Goal: Task Accomplishment & Management: Manage account settings

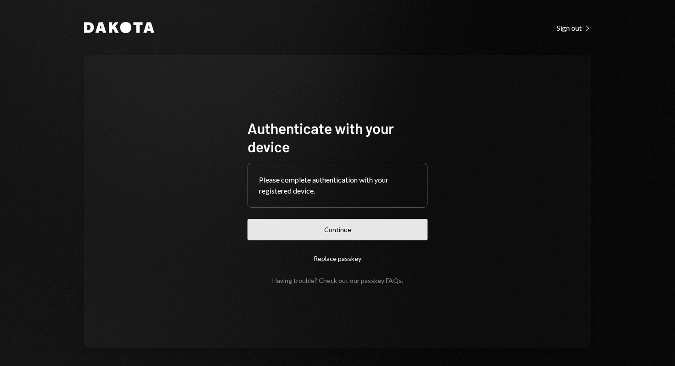
click at [377, 231] on button "Continue" at bounding box center [338, 230] width 180 height 22
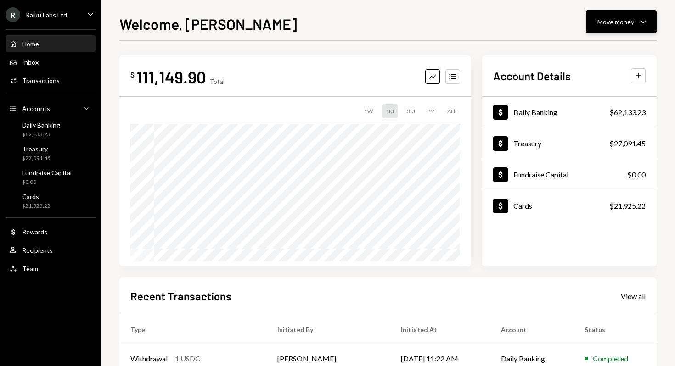
click at [638, 28] on button "Move money Caret Down" at bounding box center [621, 21] width 71 height 23
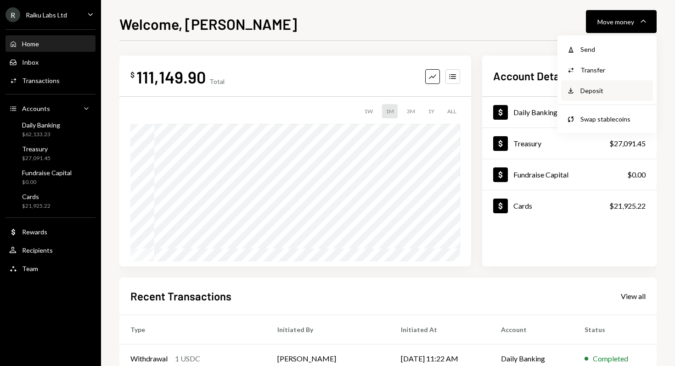
click at [602, 90] on div "Deposit" at bounding box center [613, 91] width 67 height 10
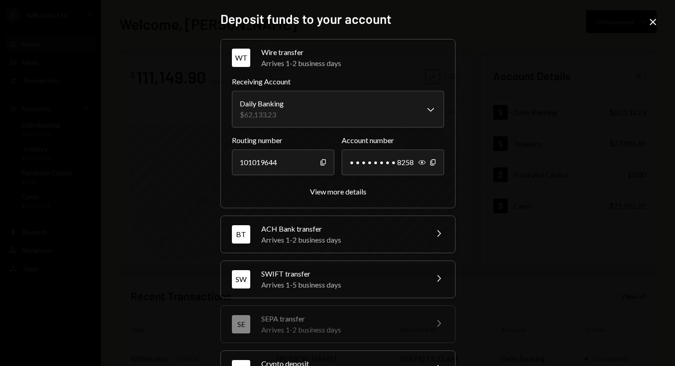
scroll to position [81, 0]
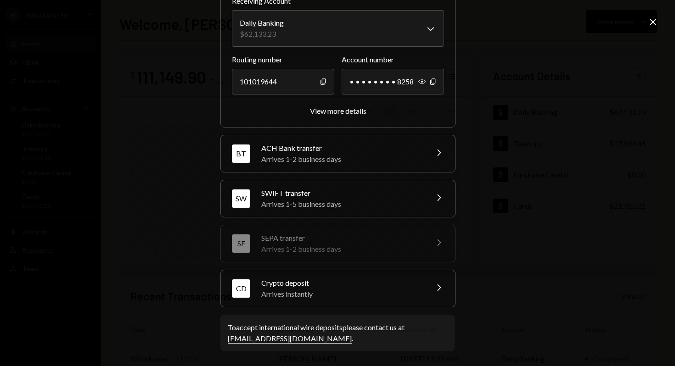
click at [305, 285] on div "Crypto deposit" at bounding box center [341, 283] width 161 height 11
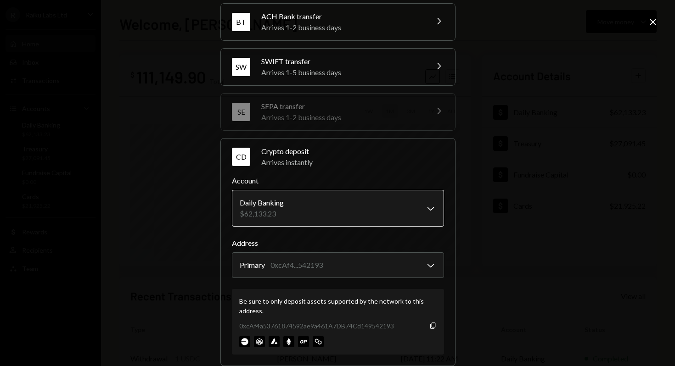
scroll to position [139, 0]
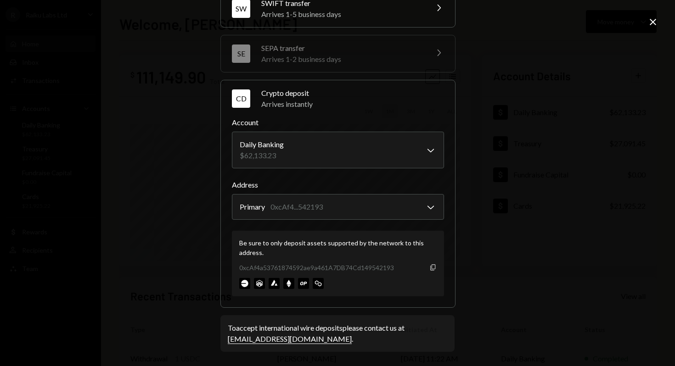
click at [430, 269] on icon "button" at bounding box center [432, 268] width 5 height 6
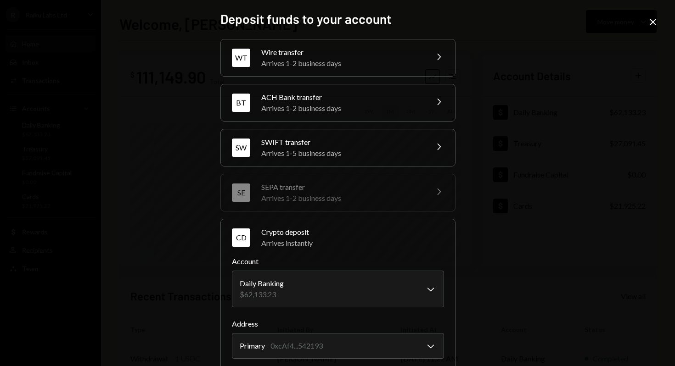
click at [659, 23] on div "**********" at bounding box center [337, 183] width 675 height 366
click at [653, 22] on icon at bounding box center [653, 22] width 6 height 6
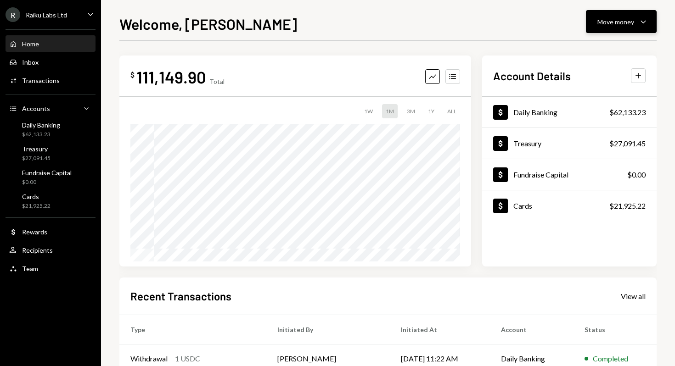
click at [637, 21] on div "Move money Caret Down" at bounding box center [621, 21] width 48 height 11
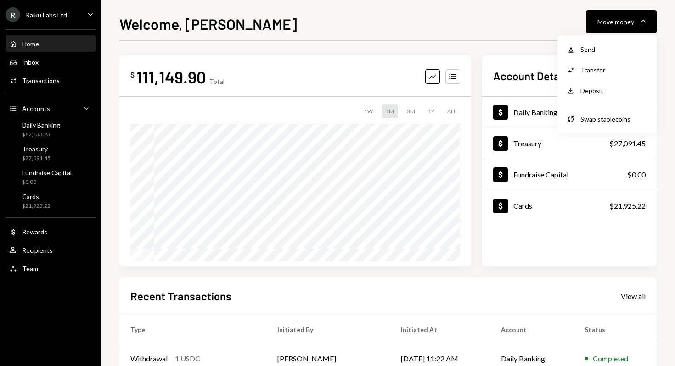
click at [494, 6] on div "Welcome, [PERSON_NAME] Move money Caret Down $ 111,149.90 Total Graph Accounts …" at bounding box center [388, 183] width 574 height 366
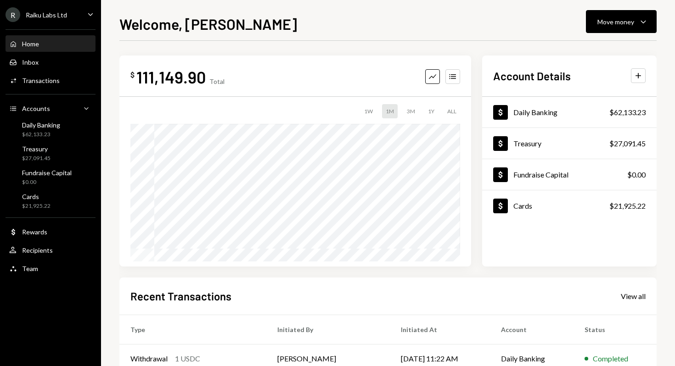
click at [34, 14] on div "Raiku Labs Ltd" at bounding box center [46, 15] width 41 height 8
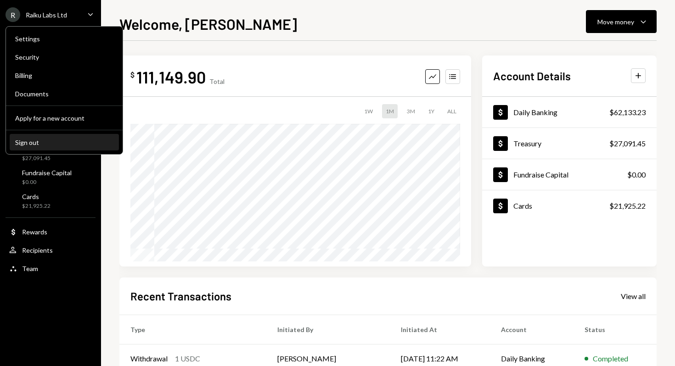
click at [35, 135] on button "Sign out" at bounding box center [64, 143] width 109 height 17
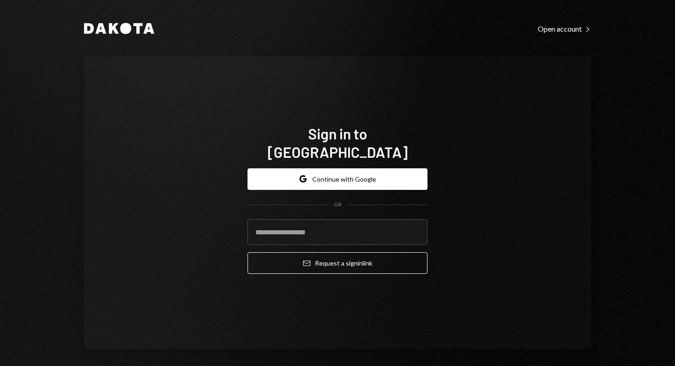
type input "**********"
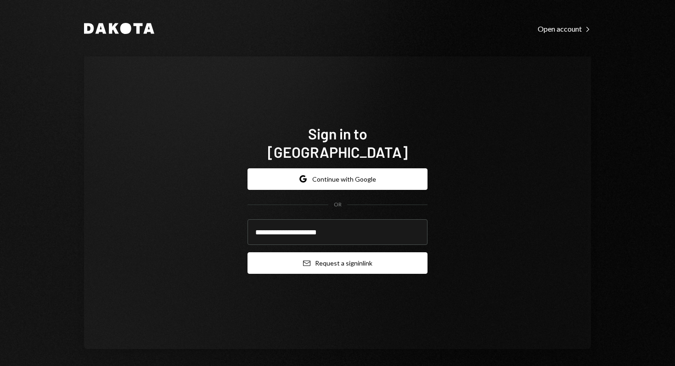
click at [348, 253] on button "Email Request a sign in link" at bounding box center [338, 264] width 180 height 22
